Goal: Task Accomplishment & Management: Manage account settings

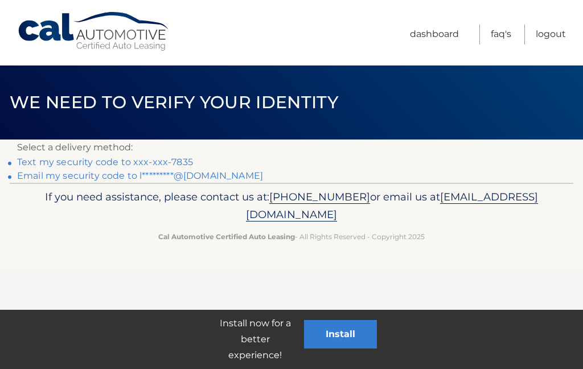
click at [350, 339] on button "Install" at bounding box center [340, 334] width 73 height 28
click at [88, 157] on link "Text my security code to xxx-xxx-7835" at bounding box center [105, 162] width 176 height 11
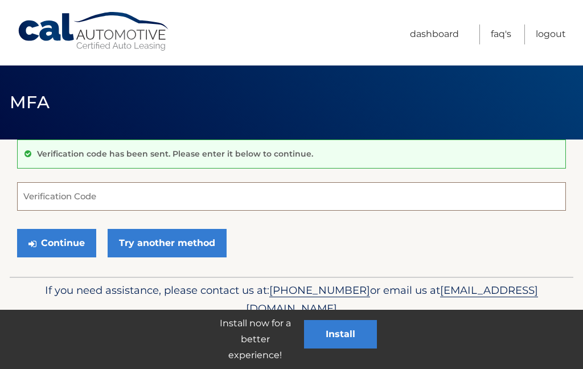
click at [57, 200] on input "Verification Code" at bounding box center [291, 196] width 549 height 28
type input "617345"
click at [73, 244] on button "Continue" at bounding box center [56, 243] width 79 height 28
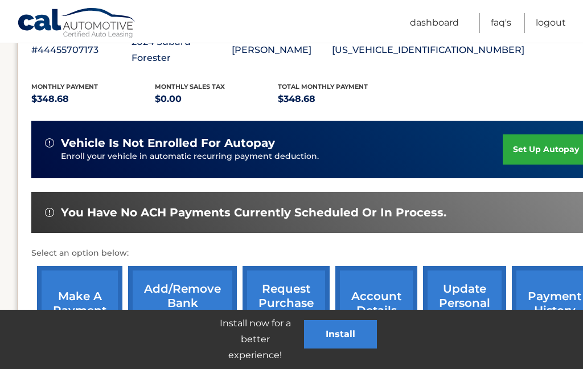
scroll to position [224, 32]
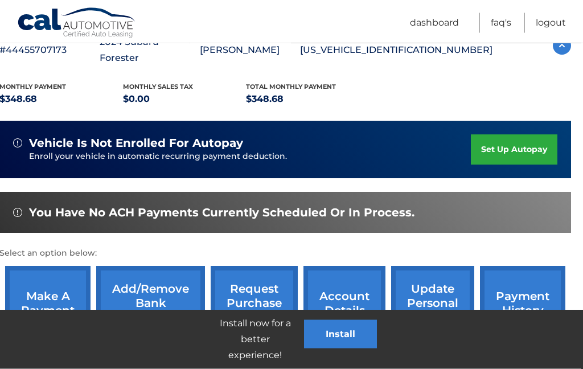
click at [513, 135] on link "set up autopay" at bounding box center [514, 150] width 87 height 30
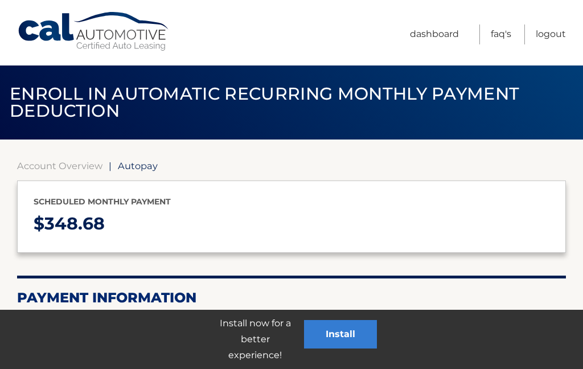
select select "MjNhNDhmMWItN2M3OC00NWQ5LWFlMzktNTM5MjY1YzA0NGE3"
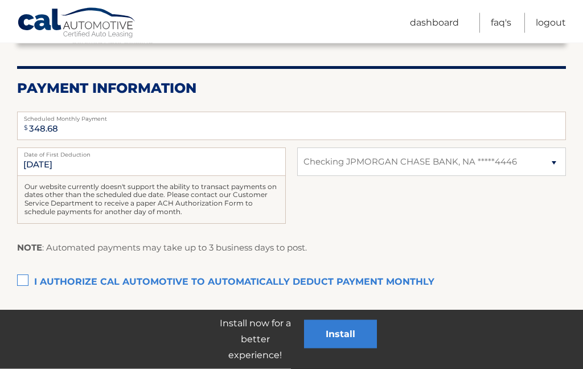
scroll to position [211, 0]
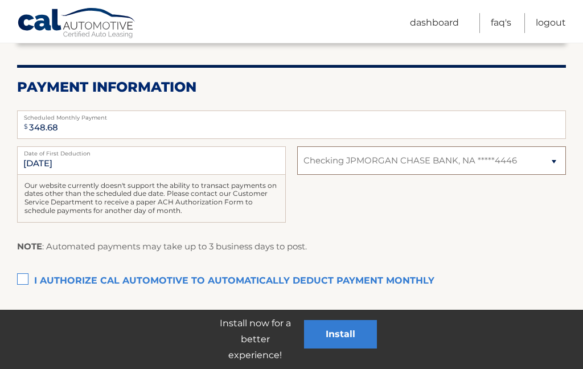
click at [562, 161] on select "Select Bank Account Checking JPMORGAN CHASE BANK, NA *****4446" at bounding box center [431, 160] width 269 height 28
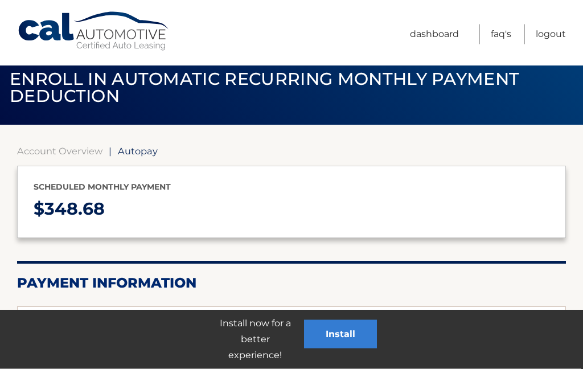
scroll to position [0, 0]
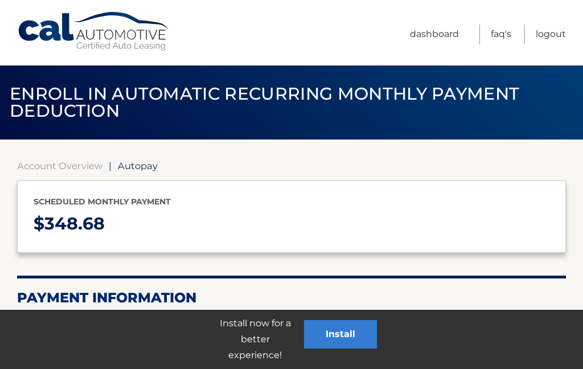
click at [434, 31] on link "Dashboard" at bounding box center [434, 34] width 49 height 20
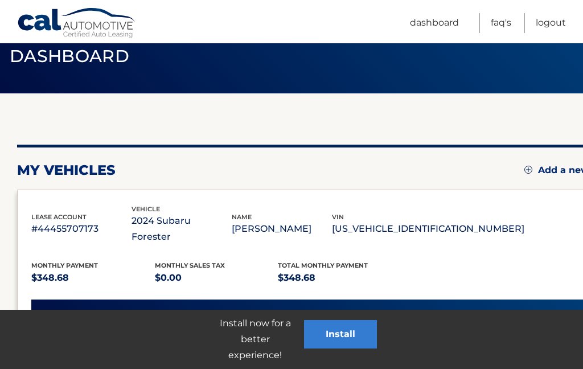
scroll to position [51, 0]
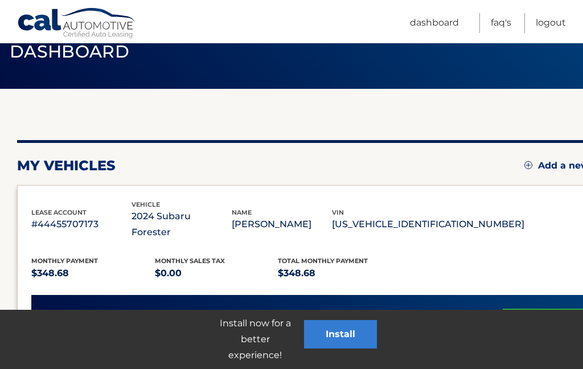
click at [560, 171] on link "Add a new lease" at bounding box center [570, 165] width 93 height 11
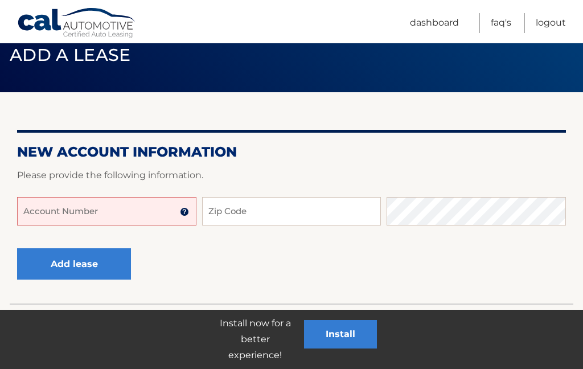
scroll to position [67, 0]
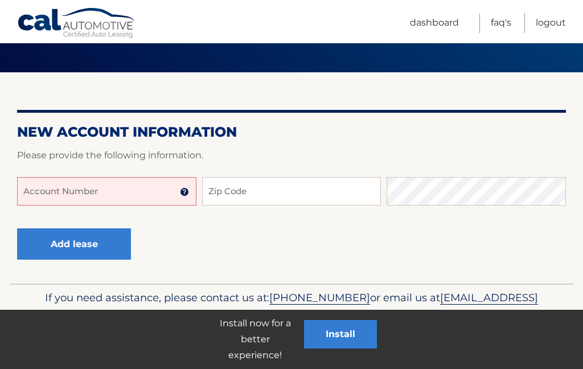
click at [129, 193] on input "Account Number" at bounding box center [106, 191] width 179 height 28
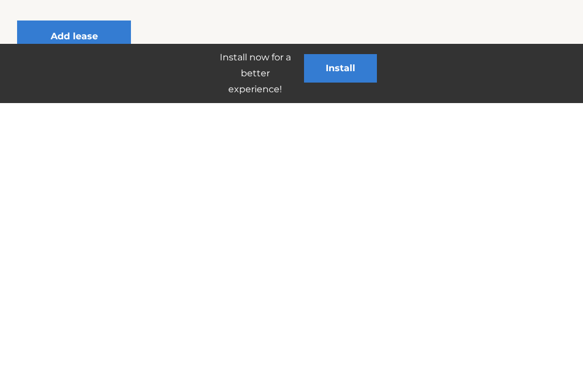
scroll to position [0, 0]
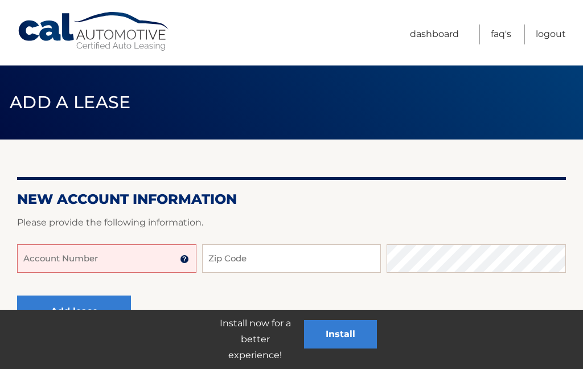
click at [496, 40] on link "FAQ's" at bounding box center [501, 34] width 20 height 20
